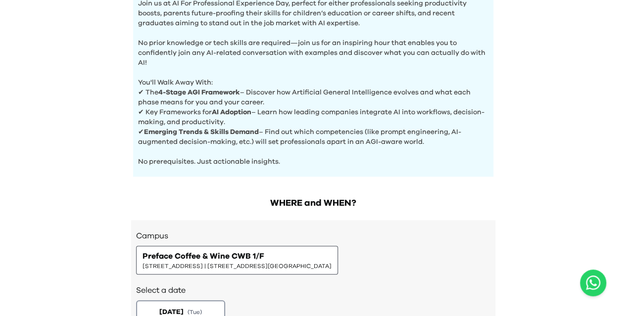
scroll to position [441, 0]
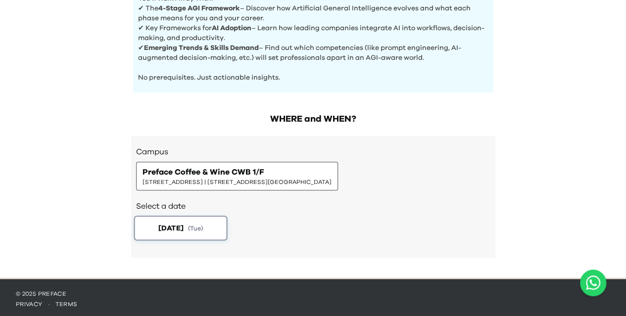
click at [192, 220] on button "2025-08-19 ( Tue )" at bounding box center [181, 228] width 94 height 25
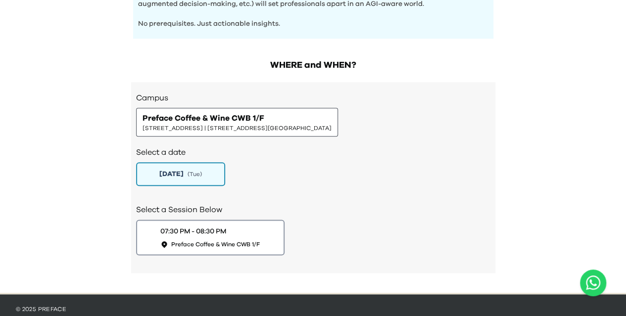
scroll to position [511, 0]
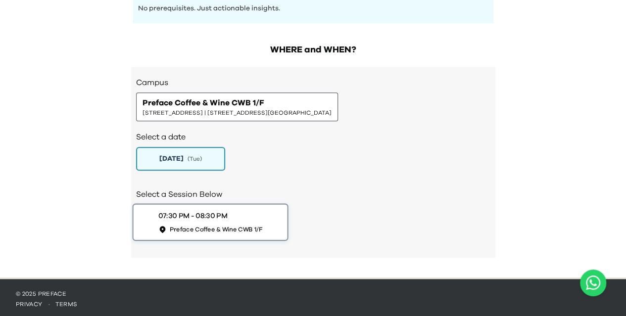
click at [190, 211] on div "07:30 PM - 08:30 PM" at bounding box center [192, 216] width 69 height 10
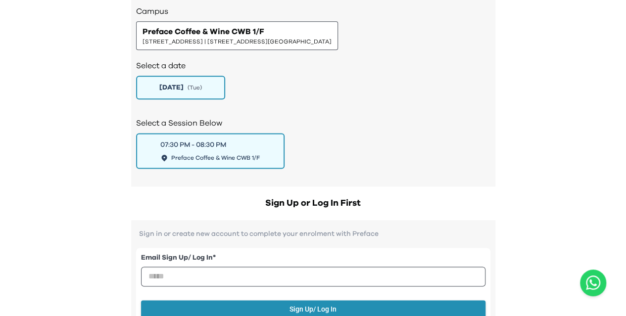
scroll to position [581, 0]
click at [393, 118] on h2 "Select a Session Below" at bounding box center [313, 124] width 354 height 12
click at [257, 271] on input "email" at bounding box center [313, 277] width 344 height 20
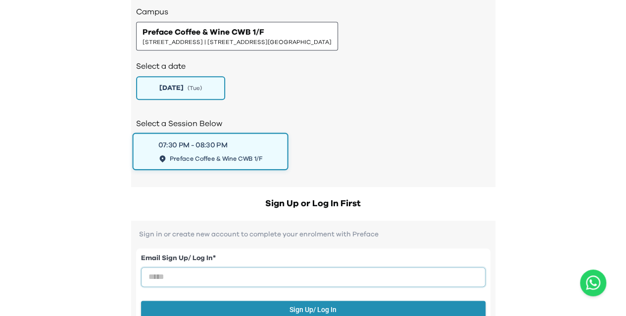
type input "**********"
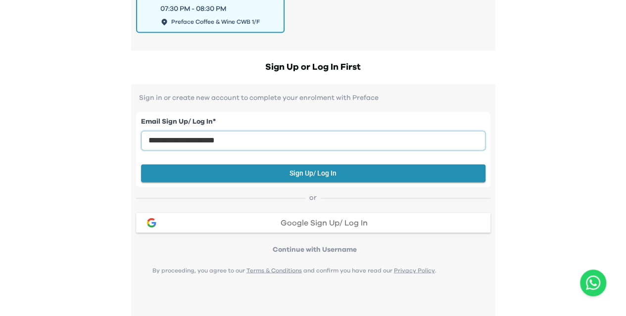
scroll to position [746, 0]
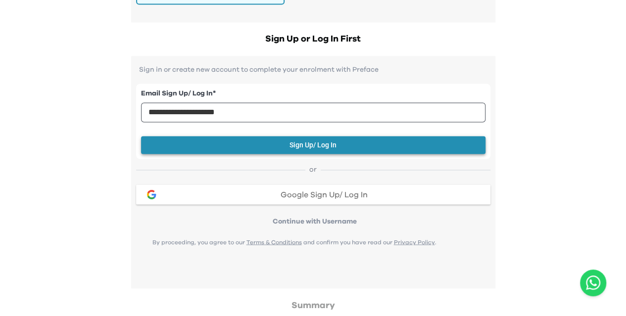
click at [322, 144] on button "Sign Up/ Log In" at bounding box center [313, 145] width 344 height 18
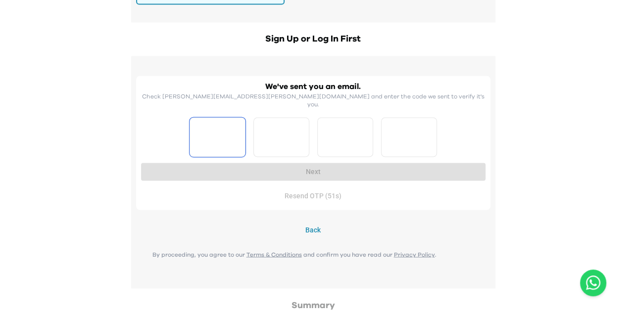
click at [223, 126] on input "Please enter OTP character 1" at bounding box center [218, 137] width 56 height 40
type input "*"
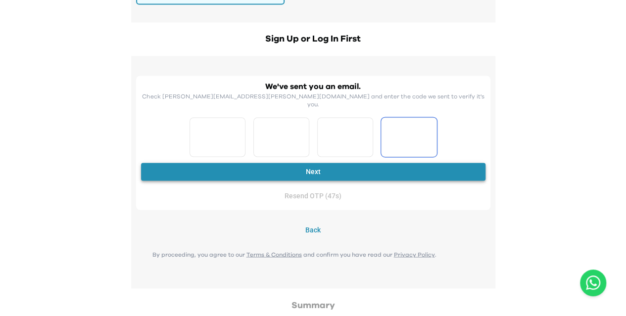
type input "*"
click at [235, 167] on button "Next" at bounding box center [313, 172] width 344 height 18
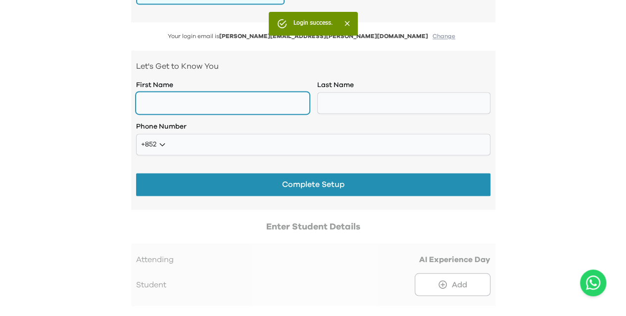
click at [217, 96] on input "text" at bounding box center [222, 103] width 173 height 22
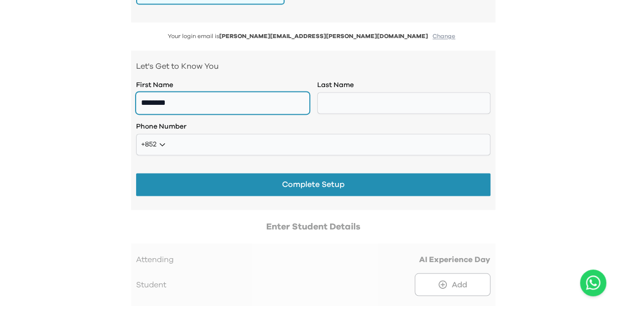
type input "********"
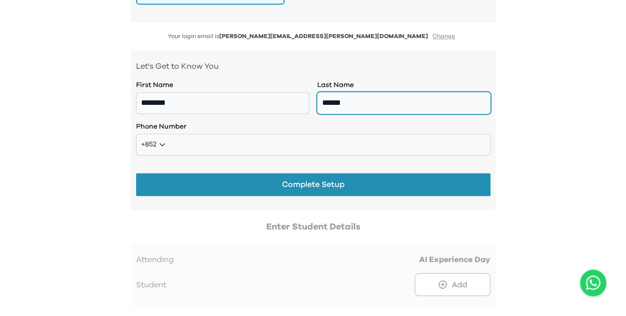
type input "******"
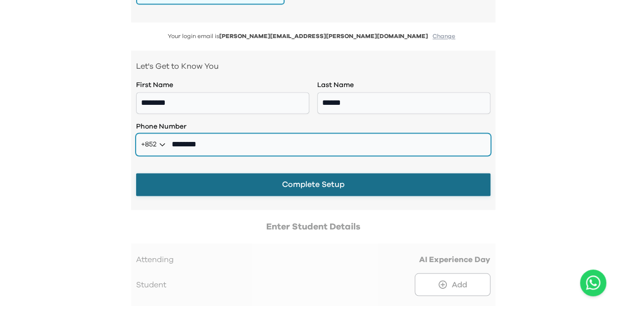
scroll to position [795, 0]
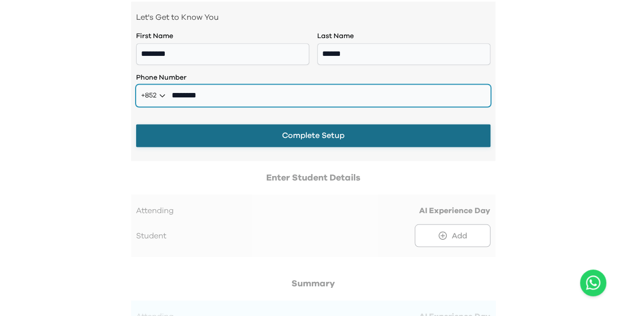
type input "********"
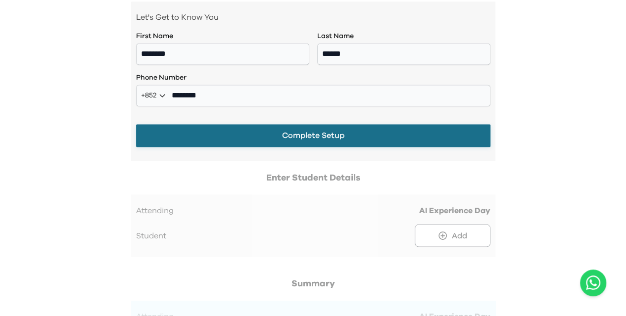
click at [225, 130] on button "Complete Setup" at bounding box center [313, 135] width 354 height 23
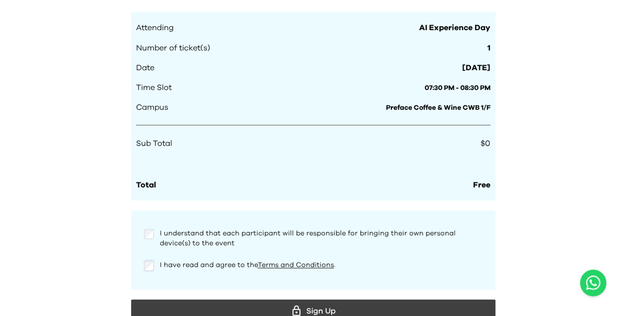
scroll to position [961, 0]
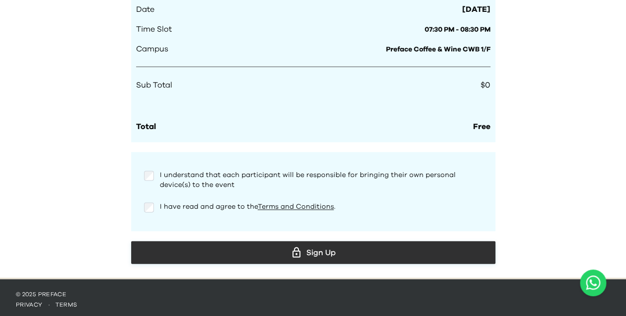
click at [364, 250] on div "Sign Up" at bounding box center [313, 252] width 348 height 15
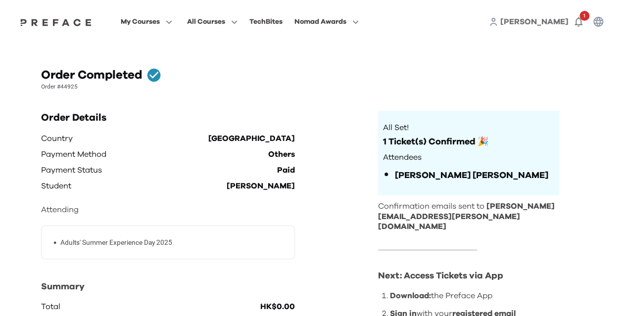
click at [54, 23] on img at bounding box center [56, 22] width 76 height 8
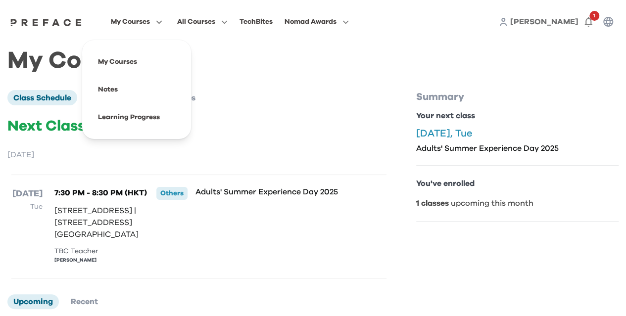
click at [319, 95] on div "Class Schedule Calendar View Courses" at bounding box center [198, 97] width 383 height 15
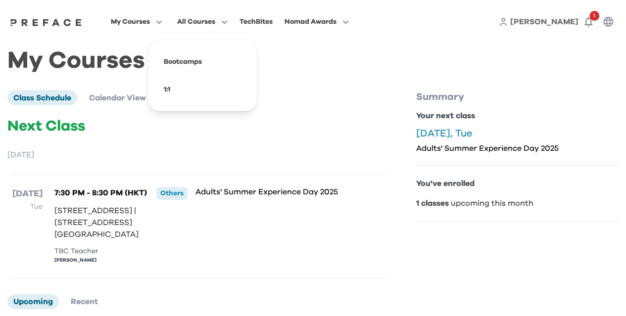
click at [204, 24] on span "All Courses" at bounding box center [196, 22] width 38 height 12
click at [209, 26] on span "All Courses" at bounding box center [196, 22] width 38 height 12
click at [194, 66] on span at bounding box center [202, 62] width 93 height 28
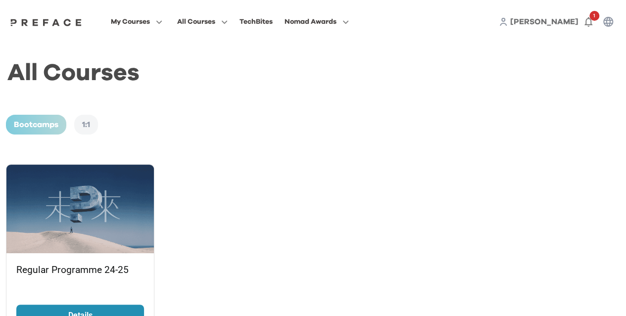
click at [50, 21] on img at bounding box center [46, 22] width 76 height 8
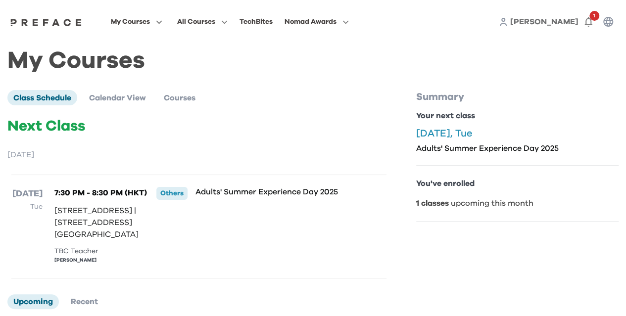
scroll to position [0, 0]
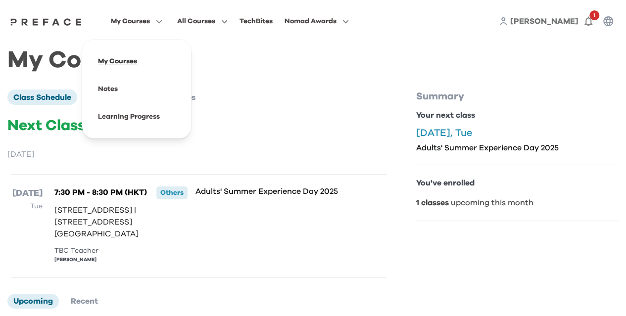
click at [127, 57] on span at bounding box center [136, 62] width 93 height 28
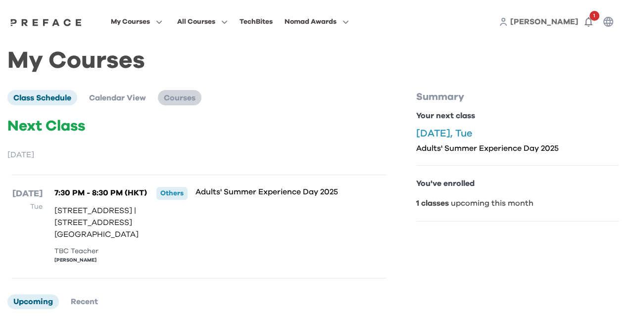
click at [188, 96] on span "Courses" at bounding box center [180, 98] width 32 height 8
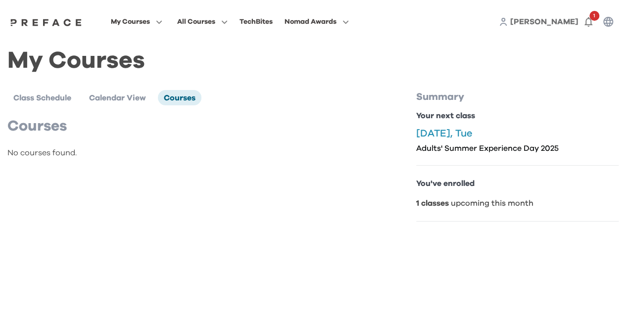
click at [40, 29] on div "My Courses All Courses TechBites Nomad Awards [PERSON_NAME] 1" at bounding box center [313, 22] width 626 height 44
click at [40, 26] on img at bounding box center [46, 22] width 76 height 8
